Goal: Transaction & Acquisition: Obtain resource

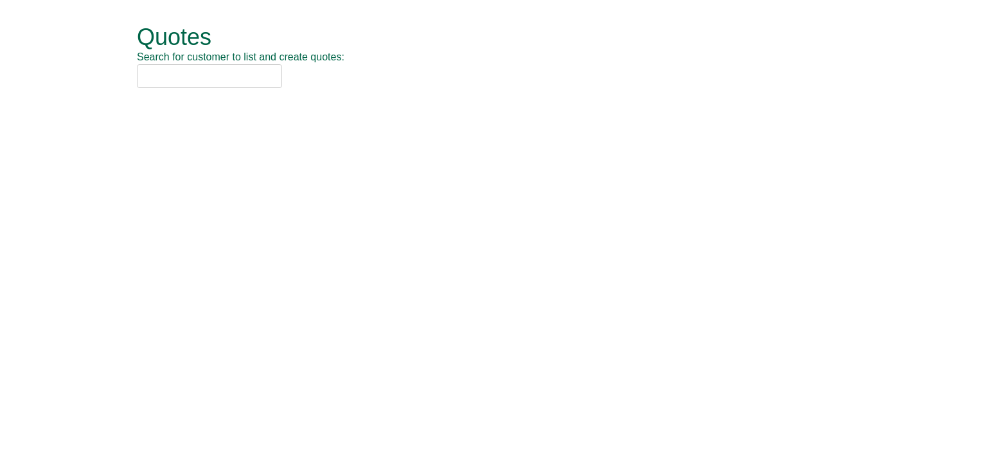
click at [224, 78] on input "text" at bounding box center [209, 76] width 145 height 24
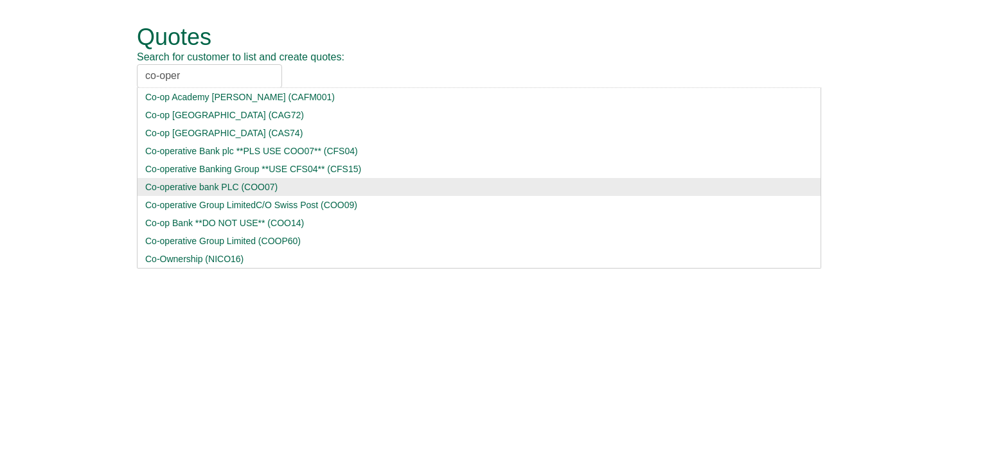
type input "co-oper"
click at [201, 188] on div "Co-operative bank PLC (COO07)" at bounding box center [478, 186] width 667 height 13
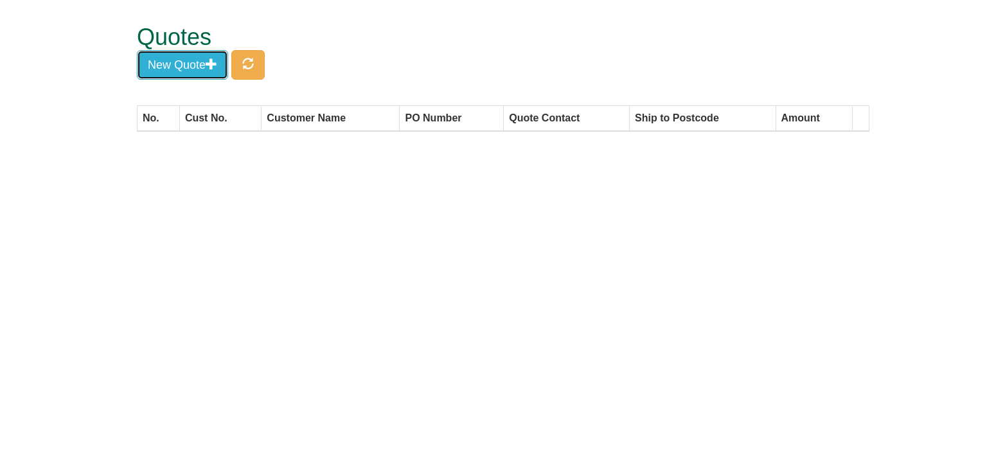
click at [167, 67] on button "New Quote" at bounding box center [182, 65] width 91 height 30
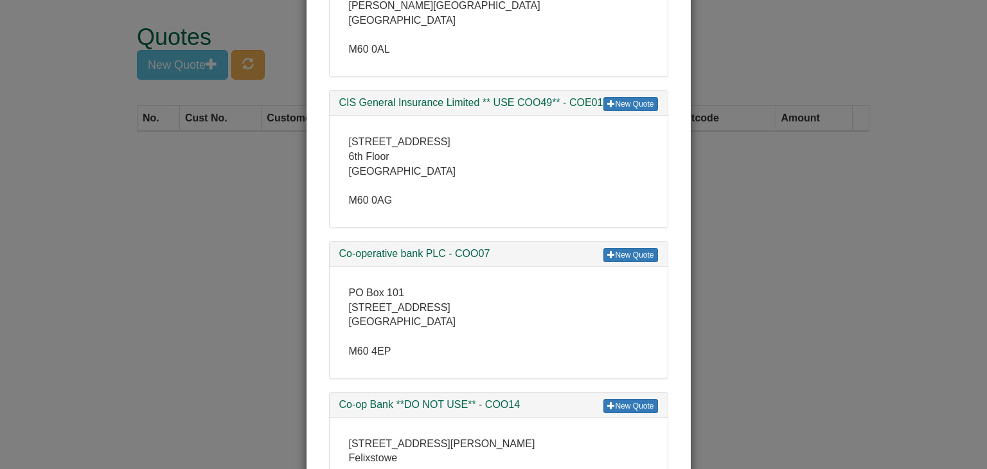
scroll to position [321, 0]
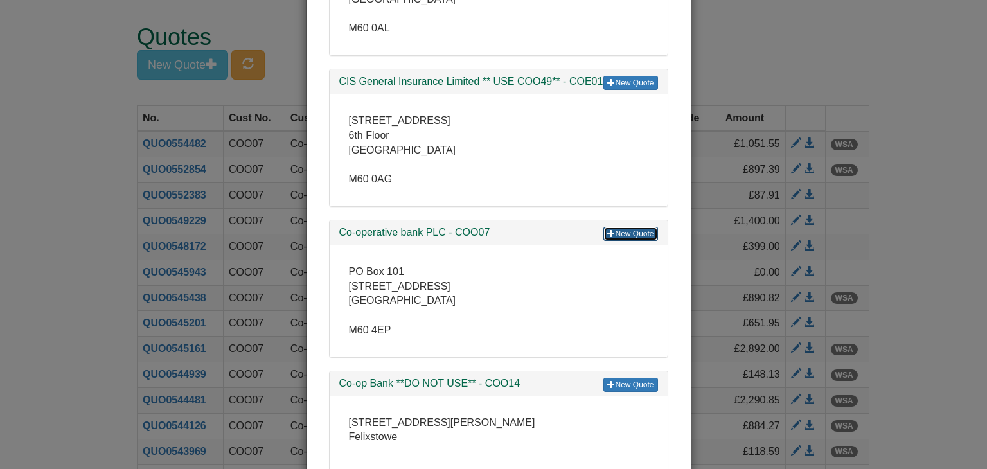
click at [634, 235] on link "New Quote" at bounding box center [630, 234] width 54 height 14
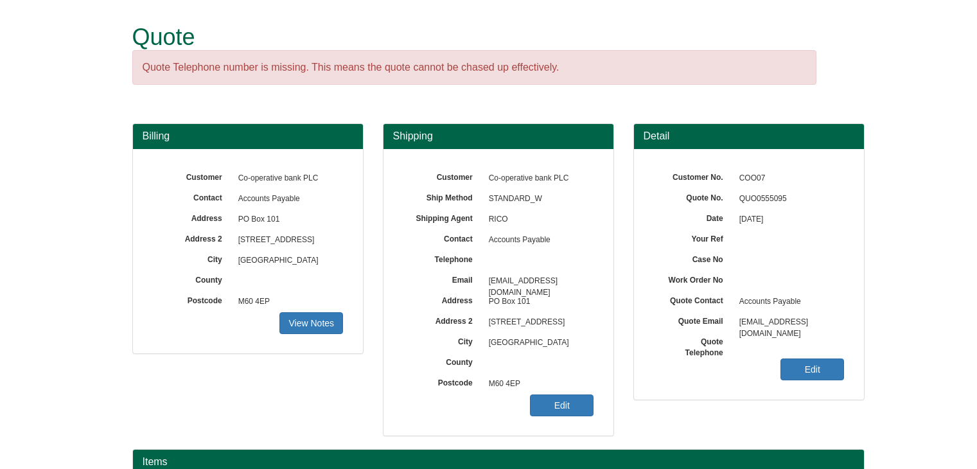
scroll to position [155, 0]
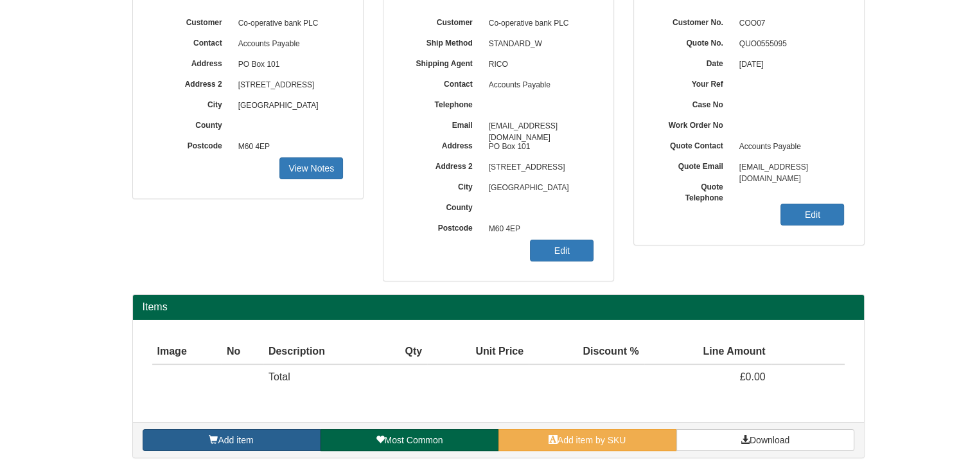
click at [254, 437] on link "Add item" at bounding box center [232, 440] width 178 height 22
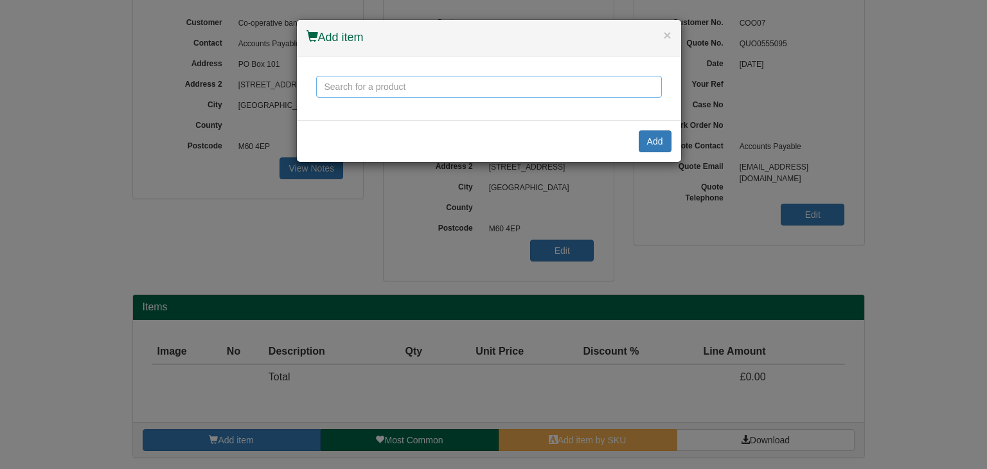
click at [339, 88] on input "text" at bounding box center [489, 87] width 346 height 22
click at [664, 34] on button "×" at bounding box center [667, 34] width 8 height 13
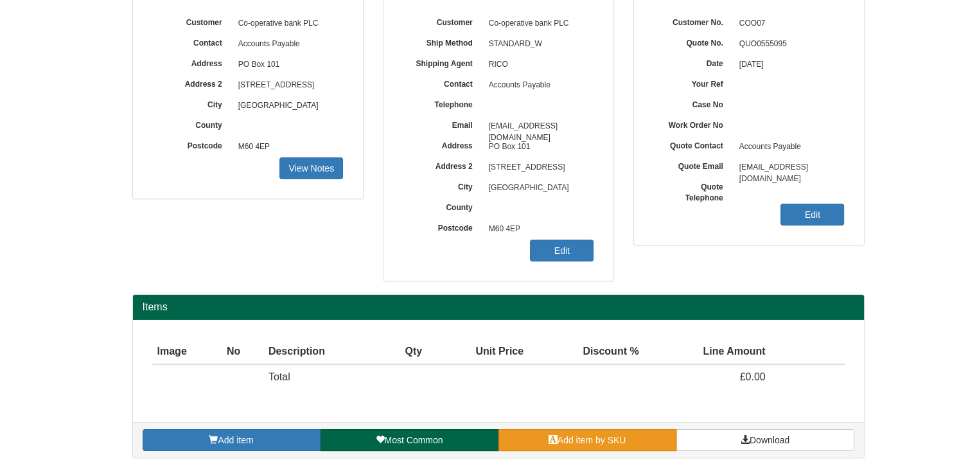
click at [591, 432] on link "Add item by SKU" at bounding box center [587, 440] width 178 height 22
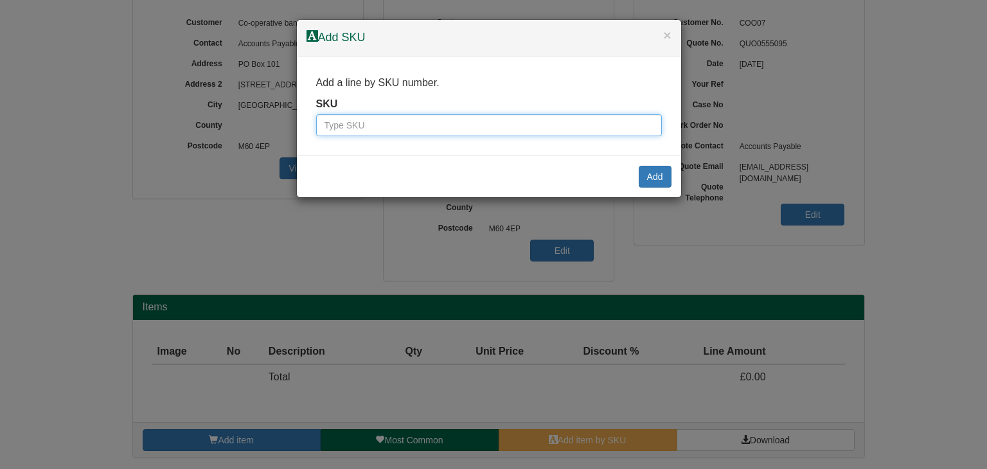
click at [402, 124] on input "text" at bounding box center [489, 125] width 346 height 22
paste input "100136289"
type input "100136289"
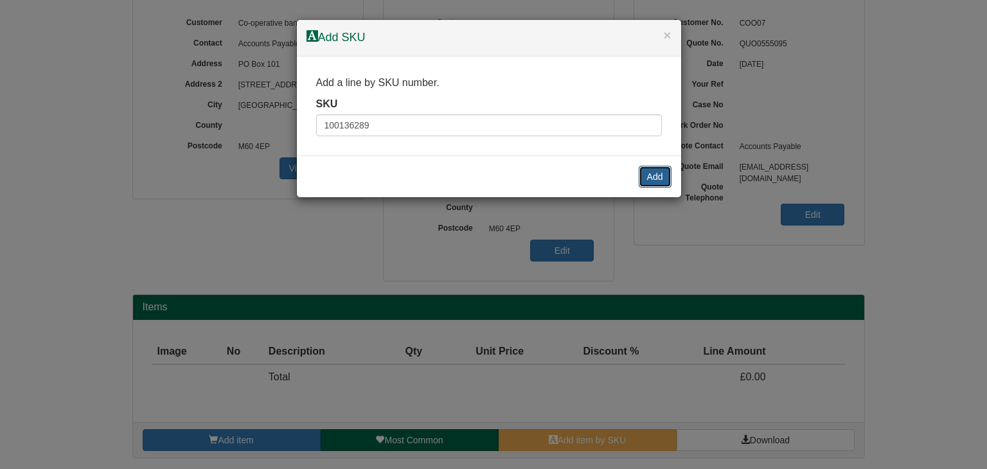
click at [659, 175] on button "Add" at bounding box center [654, 177] width 33 height 22
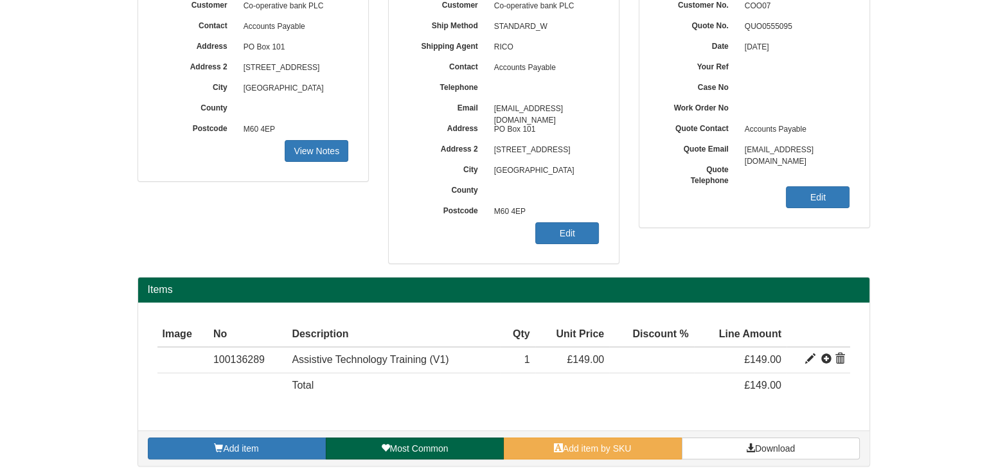
scroll to position [180, 0]
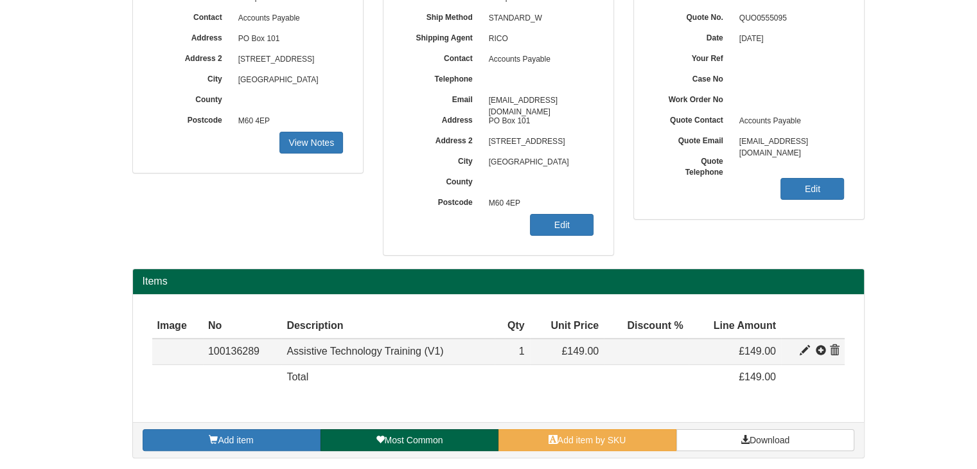
click at [807, 346] on span at bounding box center [805, 351] width 10 height 10
type input "Assistive Technology Training (V1)"
type input "65.00"
type input "149.00"
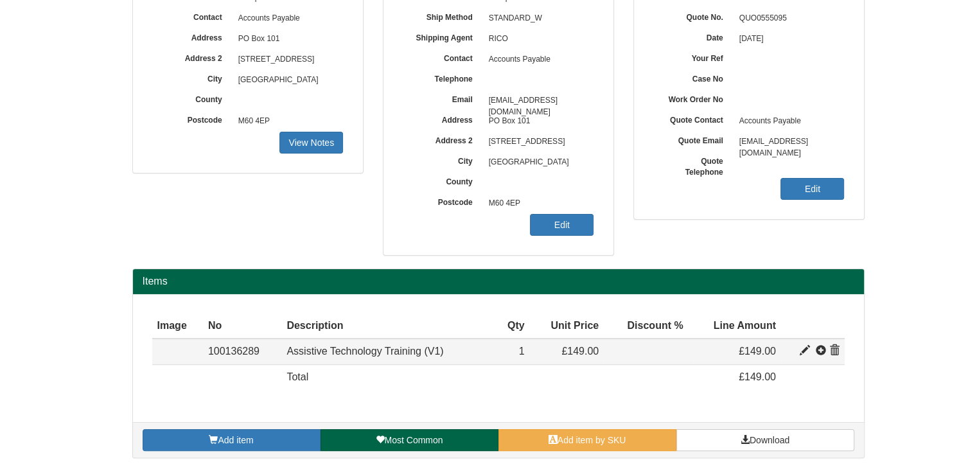
type input "1"
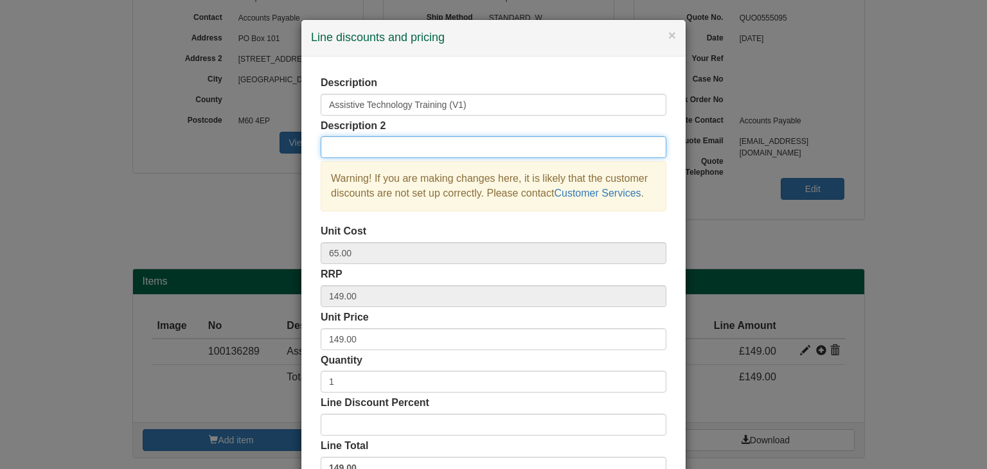
click at [378, 143] on input "text" at bounding box center [494, 147] width 346 height 22
type input "T"
type input "Read & Write"
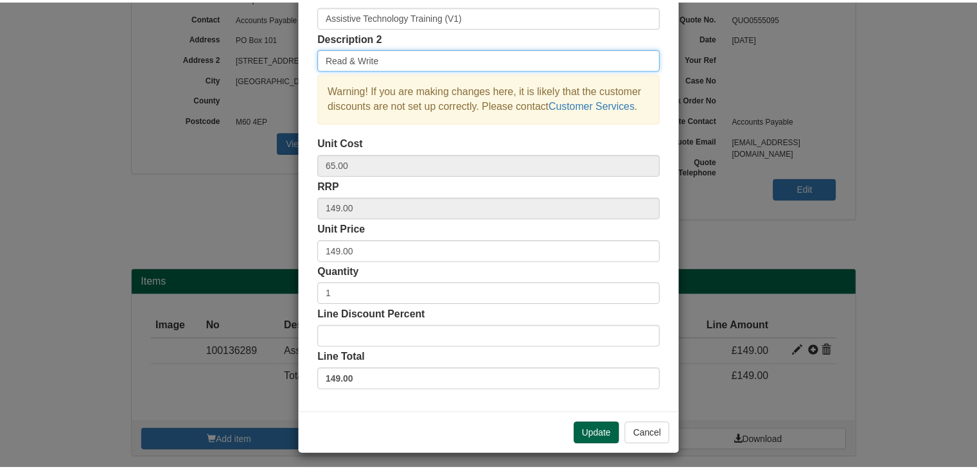
scroll to position [92, 0]
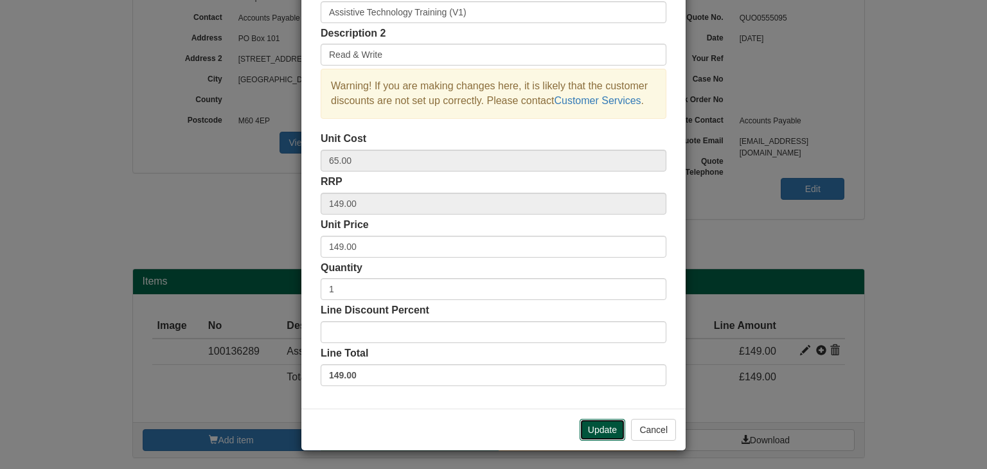
click at [597, 425] on button "Update" at bounding box center [602, 430] width 46 height 22
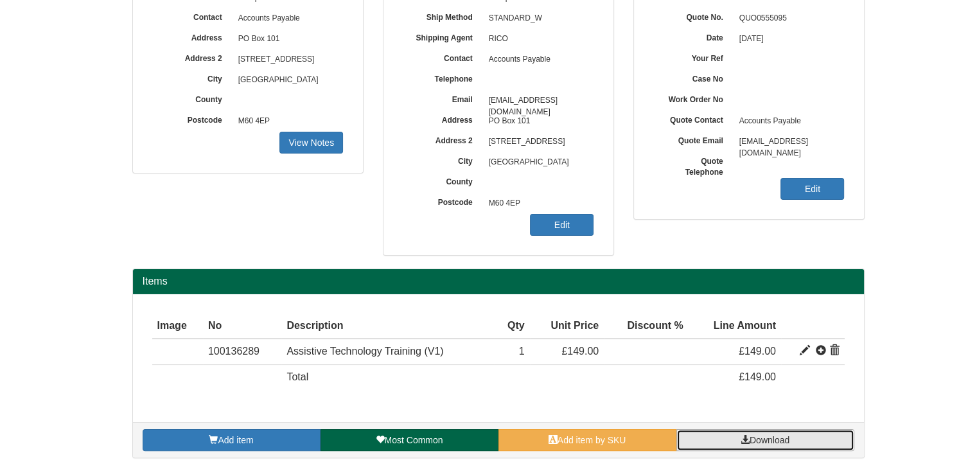
click at [771, 441] on span "Download" at bounding box center [770, 440] width 40 height 10
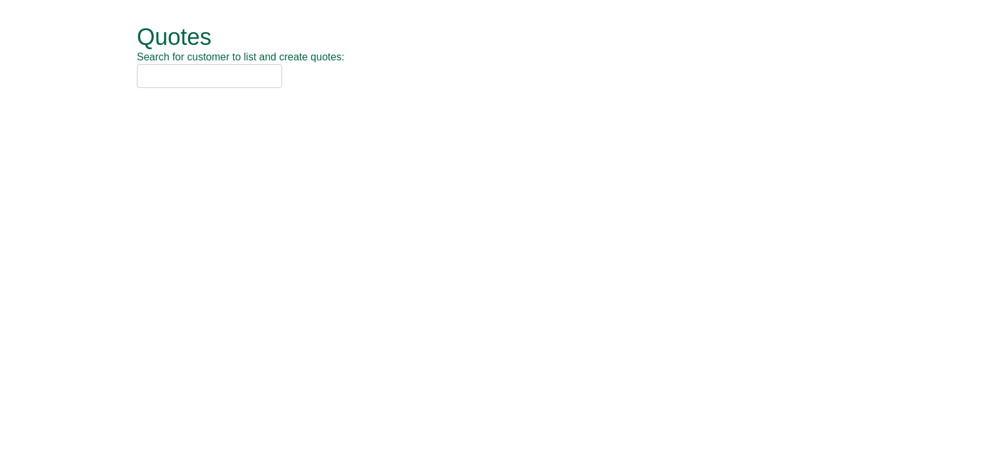
click at [224, 80] on input "text" at bounding box center [209, 76] width 145 height 24
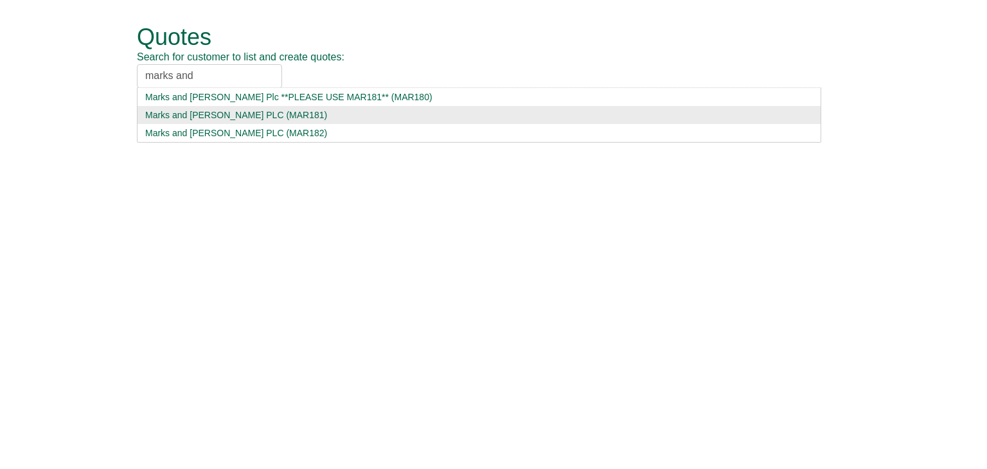
type input "marks and"
click at [210, 112] on div "Marks and Spencer PLC (MAR181)" at bounding box center [478, 115] width 667 height 13
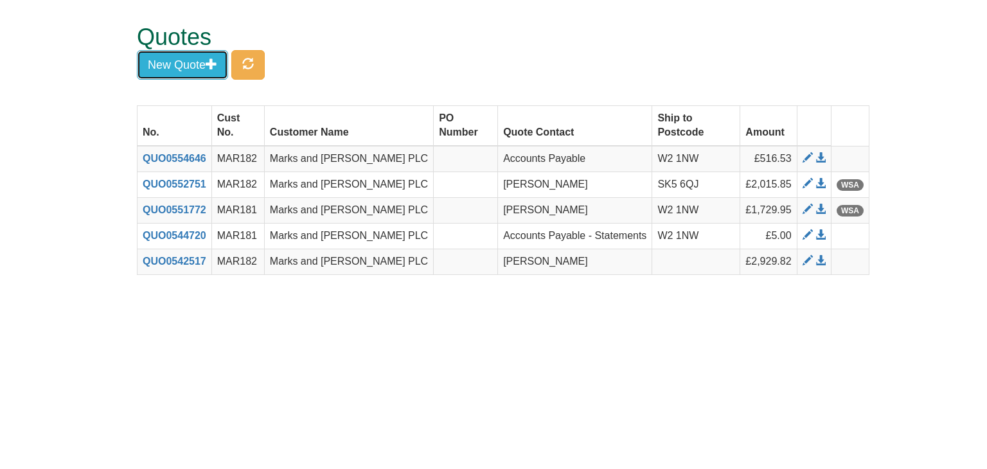
click at [198, 70] on button "New Quote" at bounding box center [182, 65] width 91 height 30
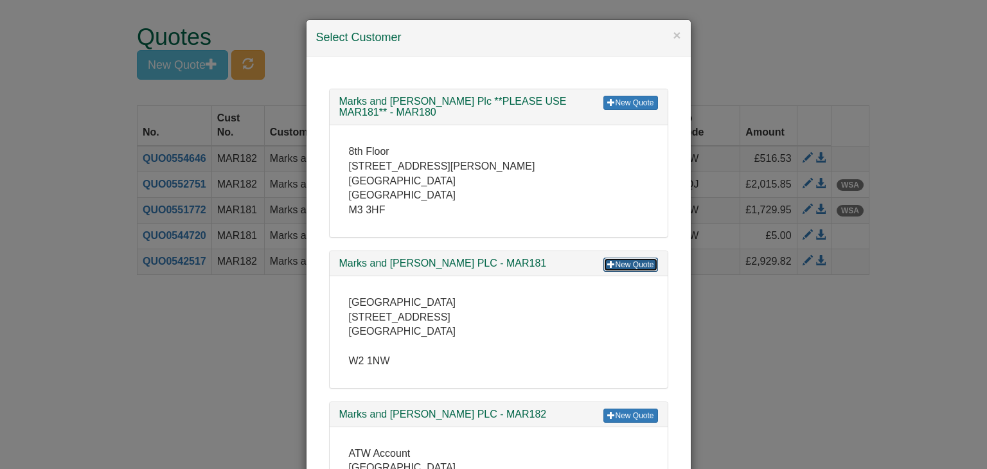
click at [620, 263] on link "New Quote" at bounding box center [630, 265] width 54 height 14
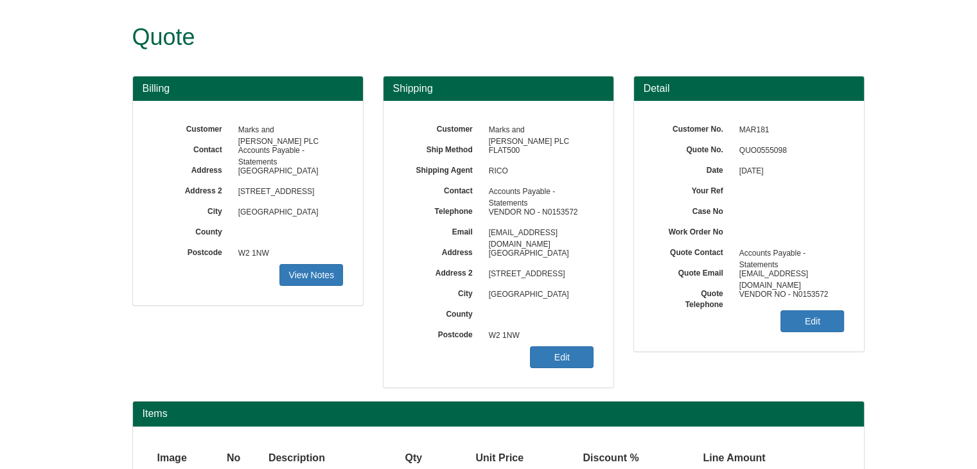
scroll to position [107, 0]
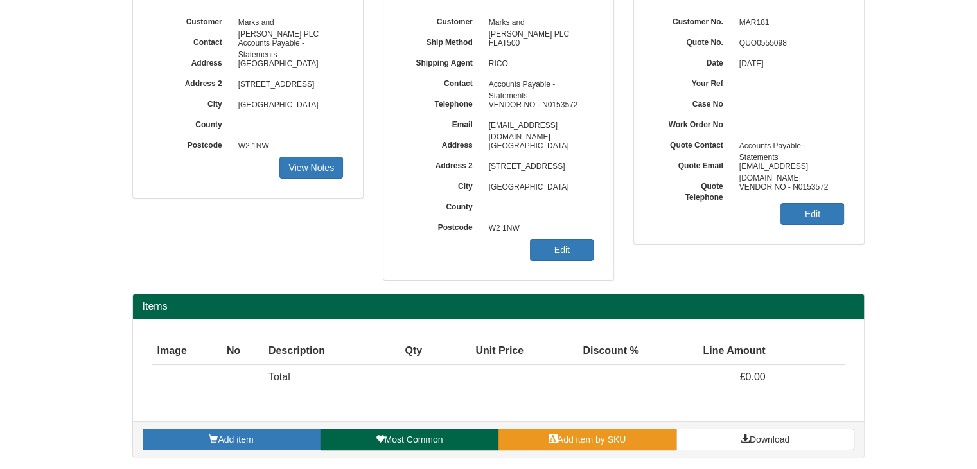
click at [596, 441] on span "Add item by SKU" at bounding box center [592, 439] width 69 height 10
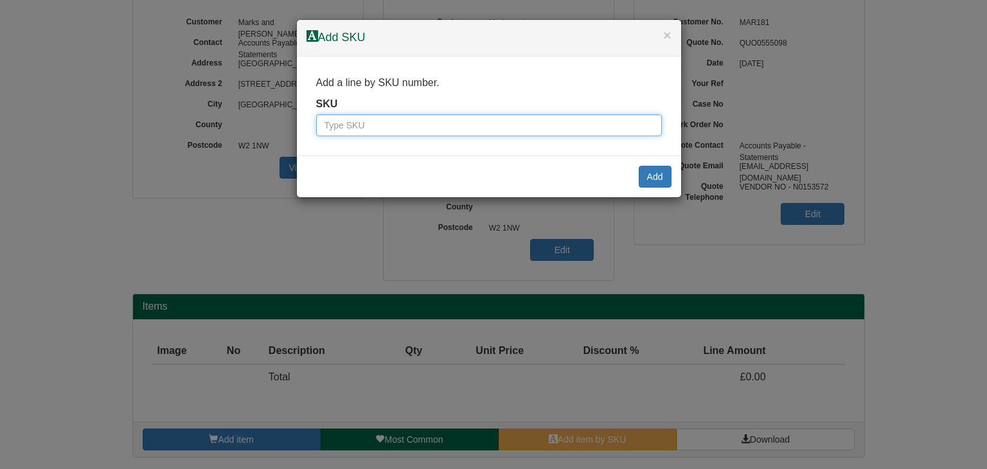
click at [429, 130] on input "text" at bounding box center [489, 125] width 346 height 22
paste input "9820751"
type input "9820751"
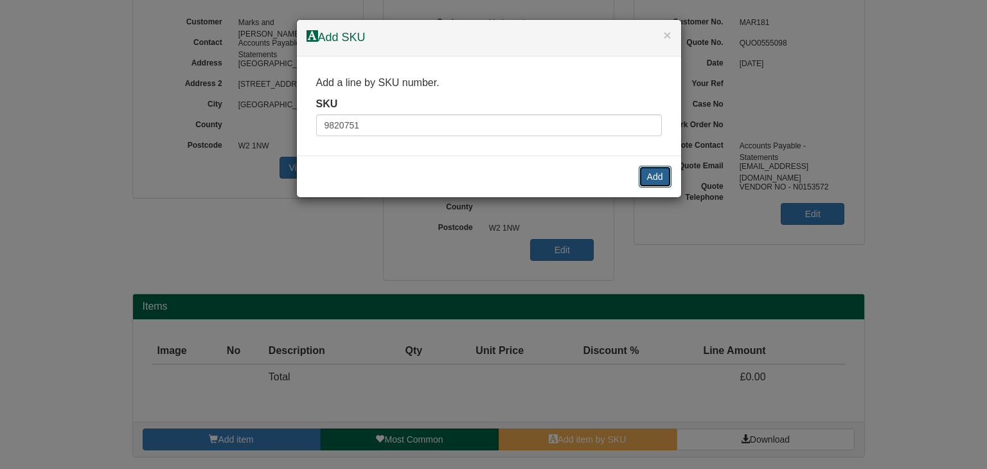
click at [655, 175] on button "Add" at bounding box center [654, 177] width 33 height 22
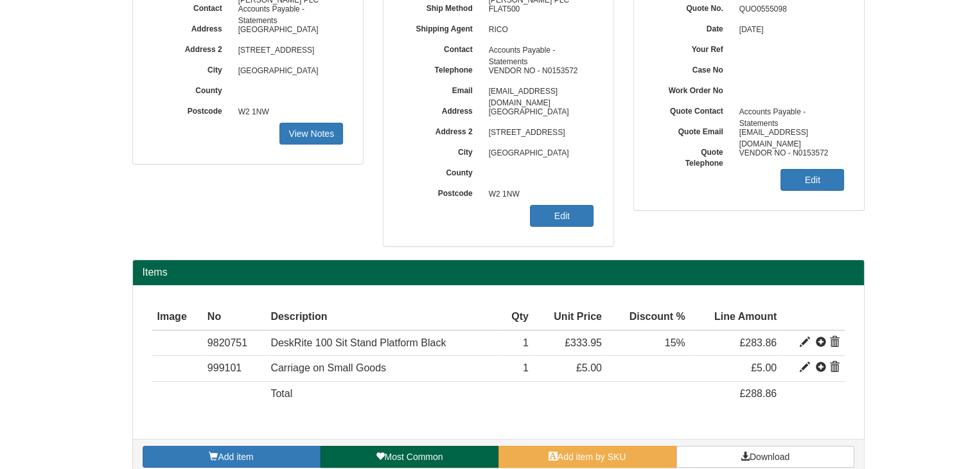
scroll to position [158, 0]
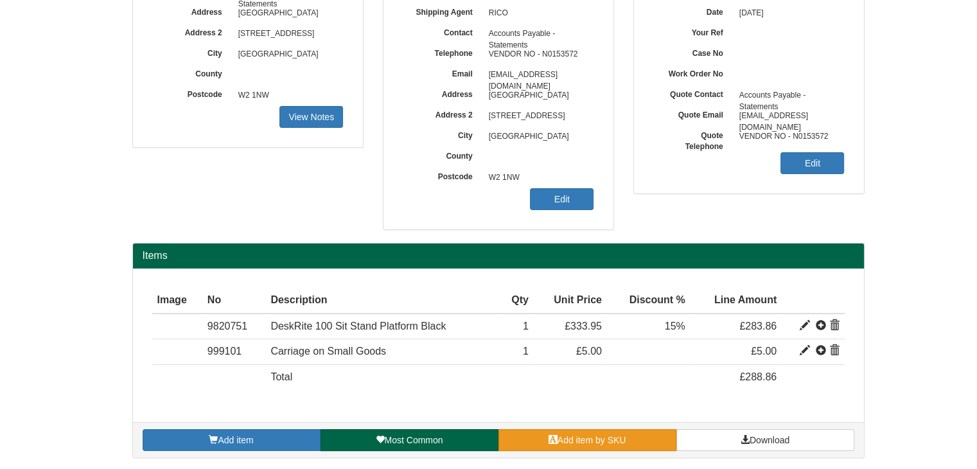
click at [567, 438] on span "Add item by SKU" at bounding box center [592, 440] width 69 height 10
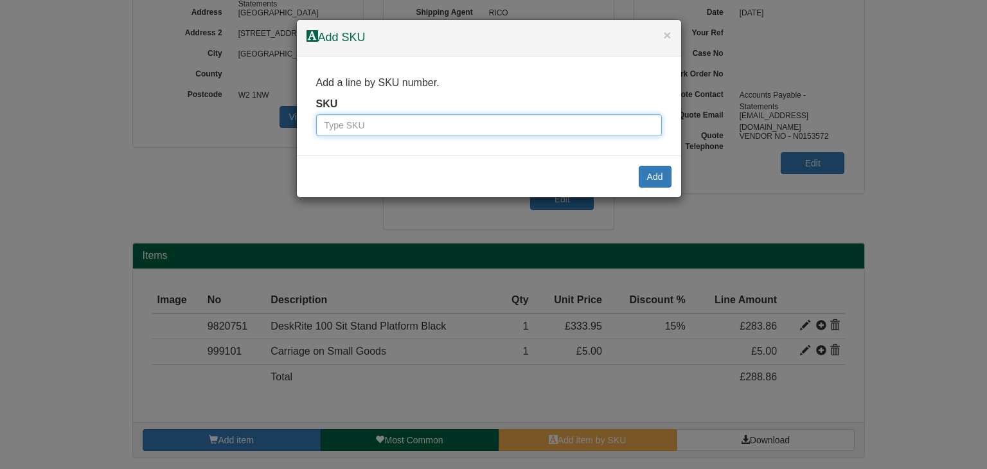
click at [426, 128] on input "text" at bounding box center [489, 125] width 346 height 22
paste input "9787611BLA"
type input "9787611BLA"
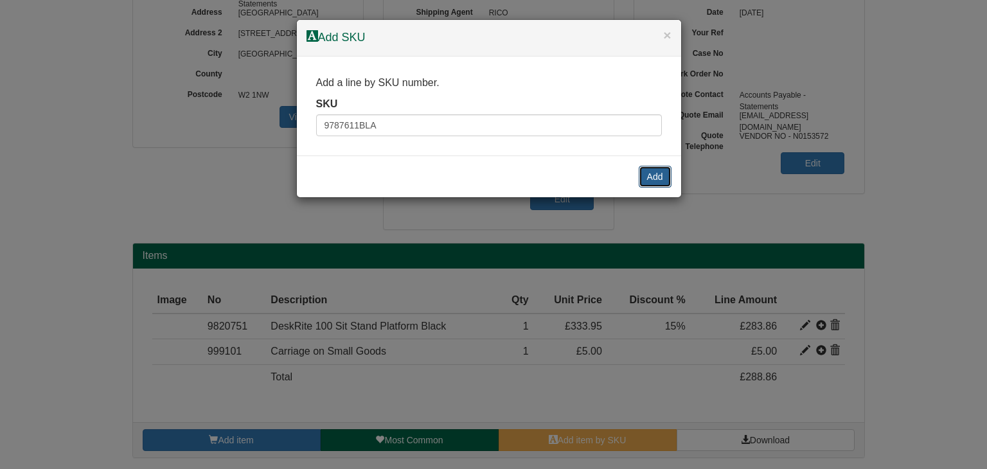
click at [653, 173] on button "Add" at bounding box center [654, 177] width 33 height 22
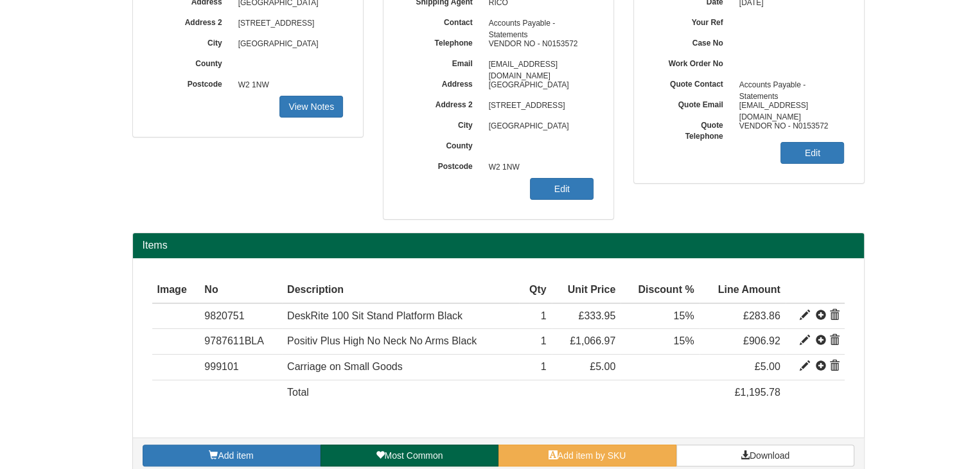
scroll to position [184, 0]
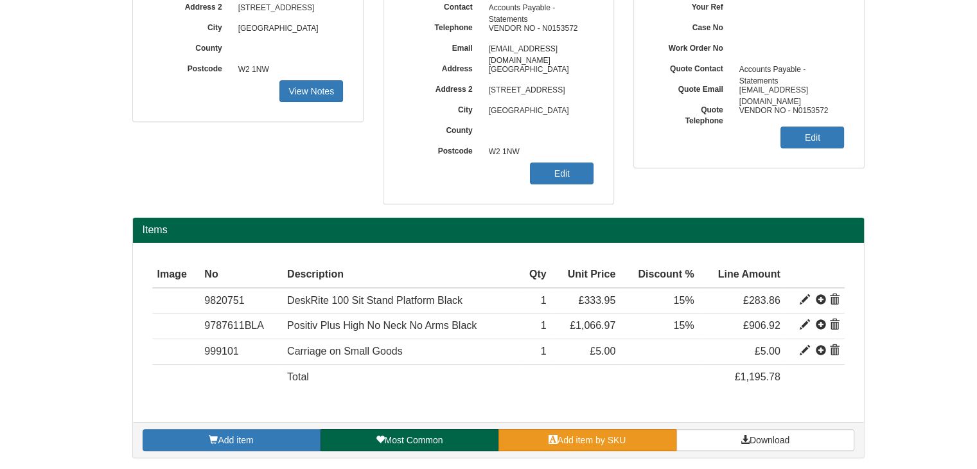
click at [582, 435] on span "Add item by SKU" at bounding box center [592, 440] width 69 height 10
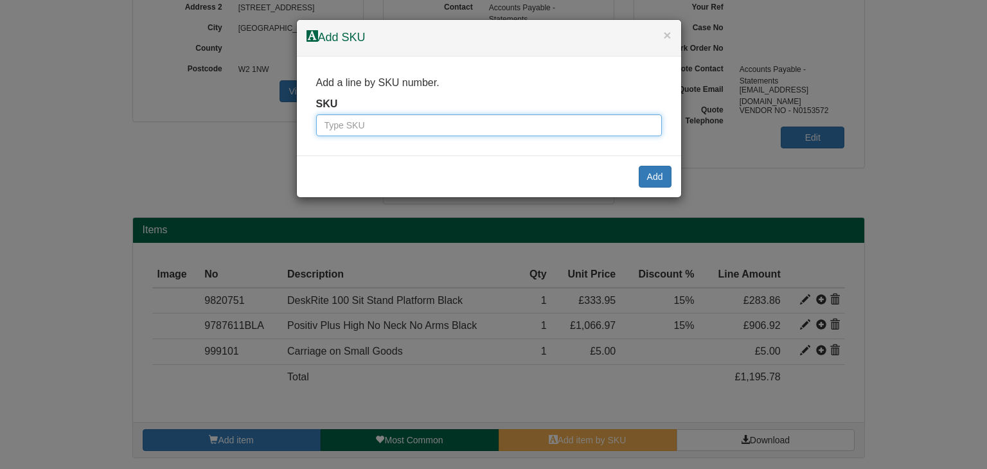
click at [360, 127] on input "text" at bounding box center [489, 125] width 346 height 22
paste input "9787701"
type input "9787701"
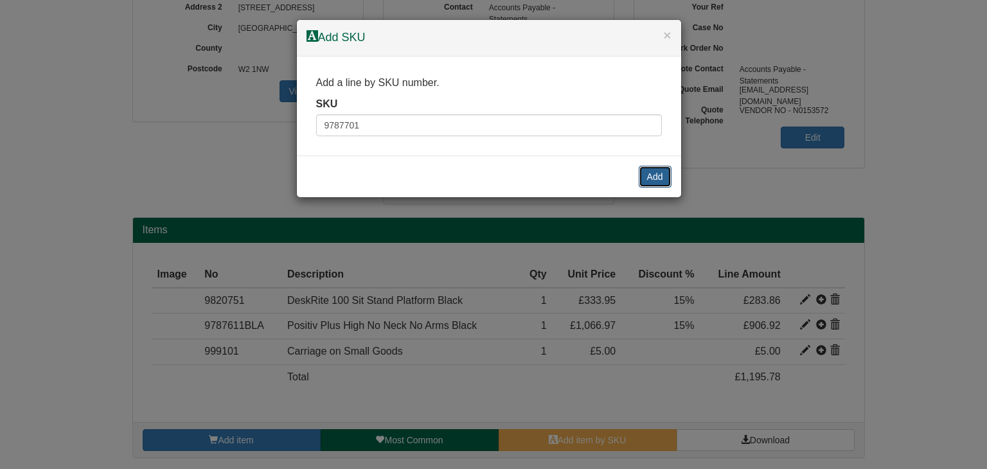
click at [658, 173] on button "Add" at bounding box center [654, 177] width 33 height 22
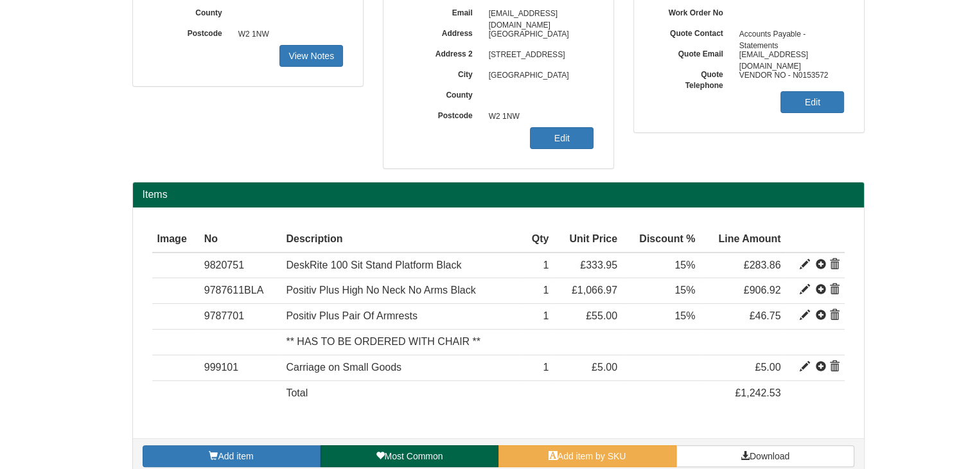
scroll to position [234, 0]
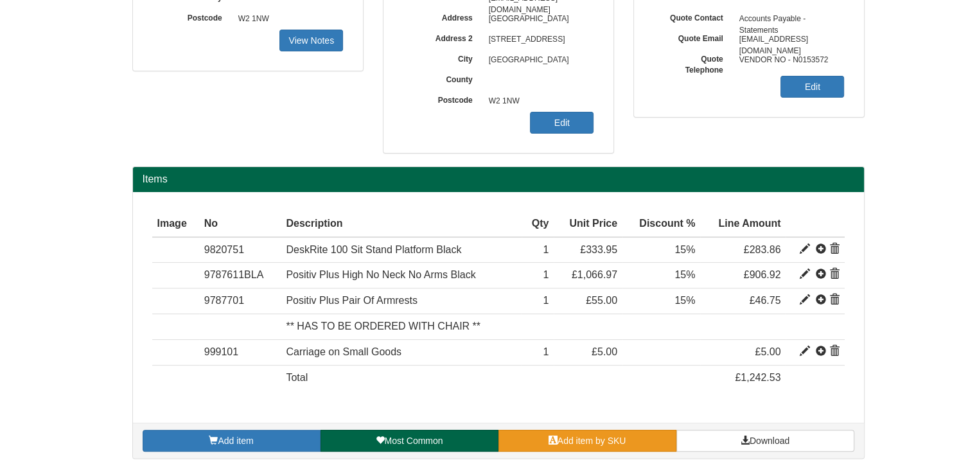
click at [609, 436] on span "Add item by SKU" at bounding box center [592, 440] width 69 height 10
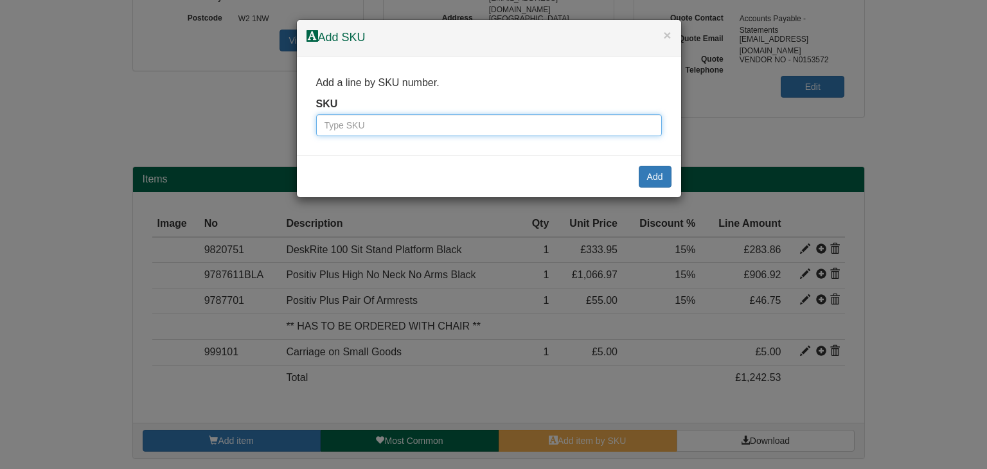
click at [429, 128] on input "text" at bounding box center [489, 125] width 346 height 22
paste input "9820010"
type input "9820010"
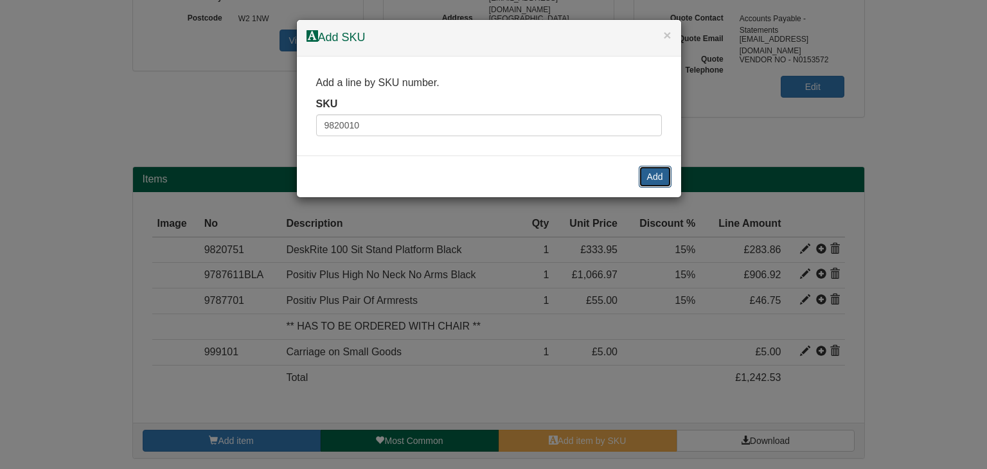
click at [656, 175] on button "Add" at bounding box center [654, 177] width 33 height 22
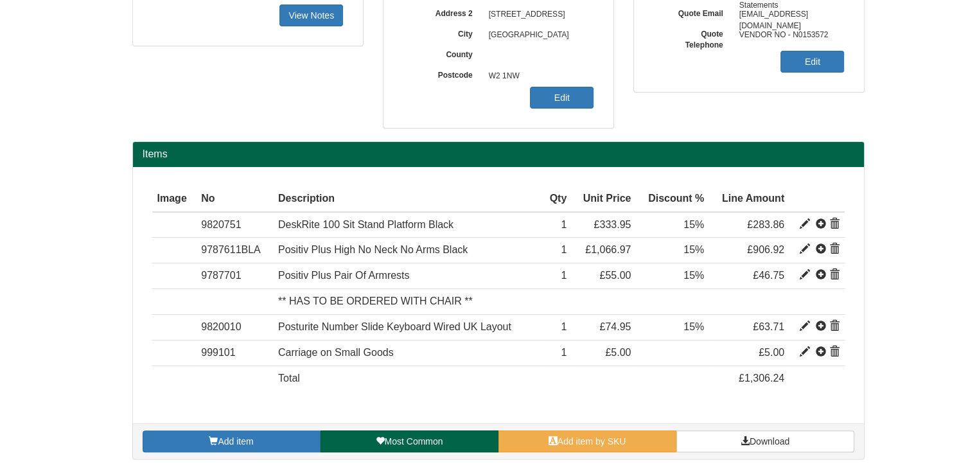
scroll to position [260, 0]
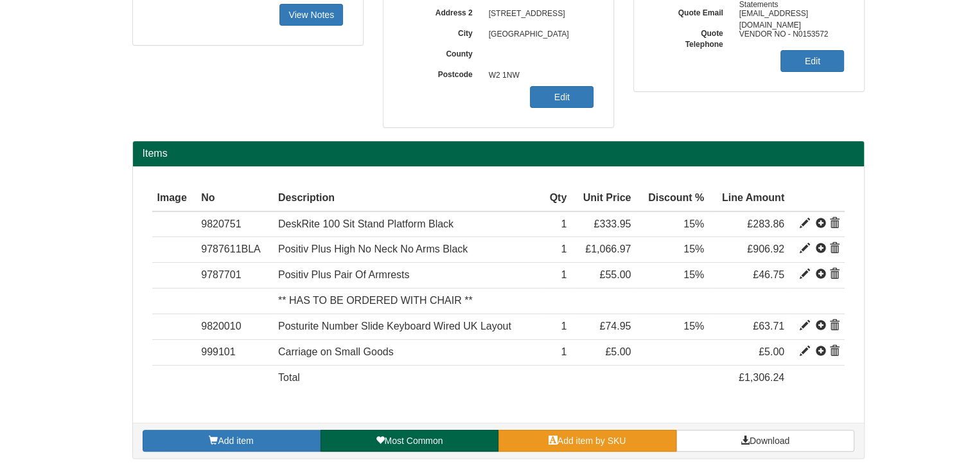
click at [596, 439] on span "Add item by SKU" at bounding box center [592, 440] width 69 height 10
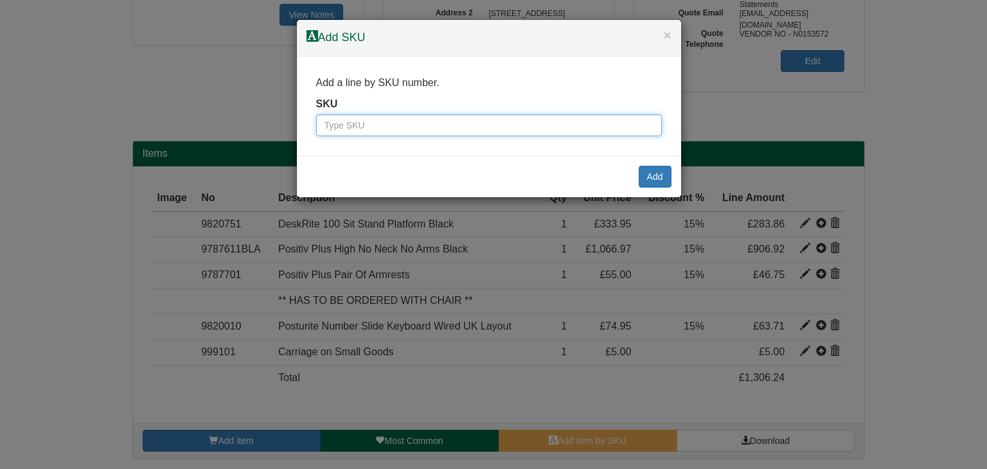
click at [439, 128] on input "text" at bounding box center [489, 125] width 346 height 22
paste input "1401110"
type input "1401110"
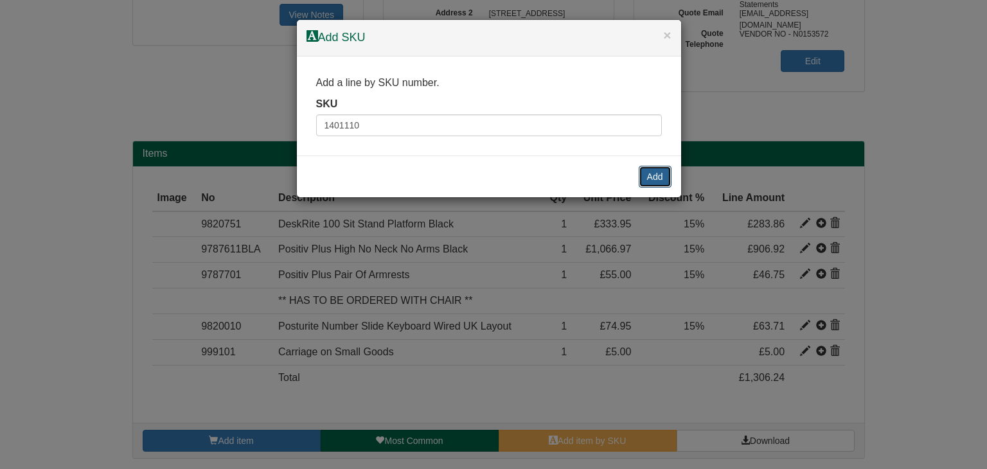
click at [651, 173] on button "Add" at bounding box center [654, 177] width 33 height 22
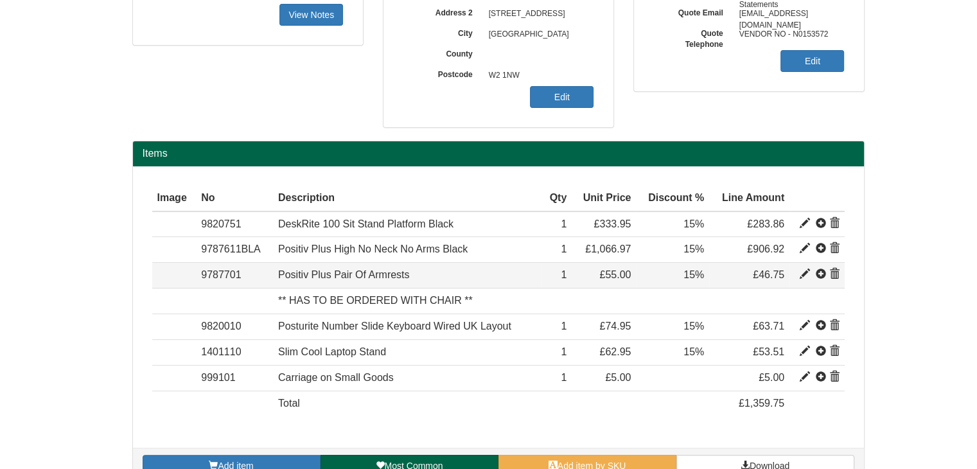
scroll to position [285, 0]
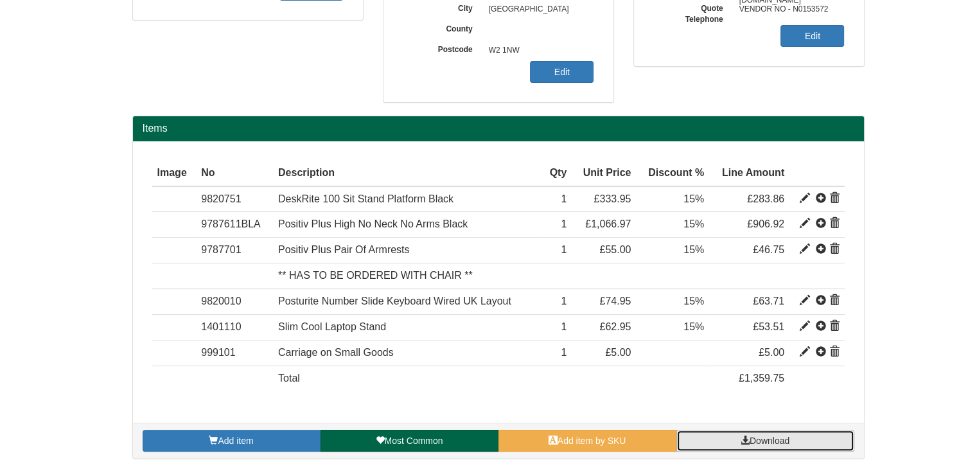
click at [764, 435] on span "Download" at bounding box center [770, 440] width 40 height 10
